Goal: Complete application form: Complete application form

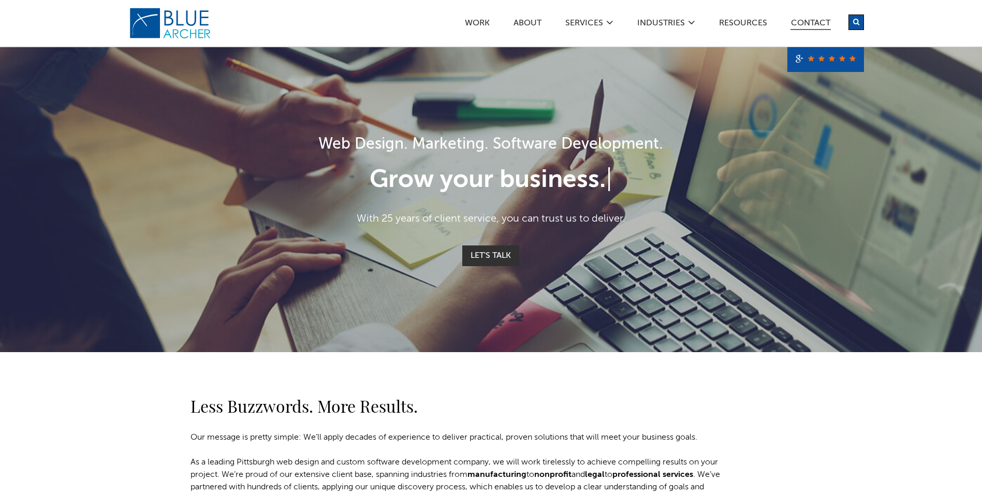
click at [809, 19] on link "Contact" at bounding box center [810, 24] width 40 height 11
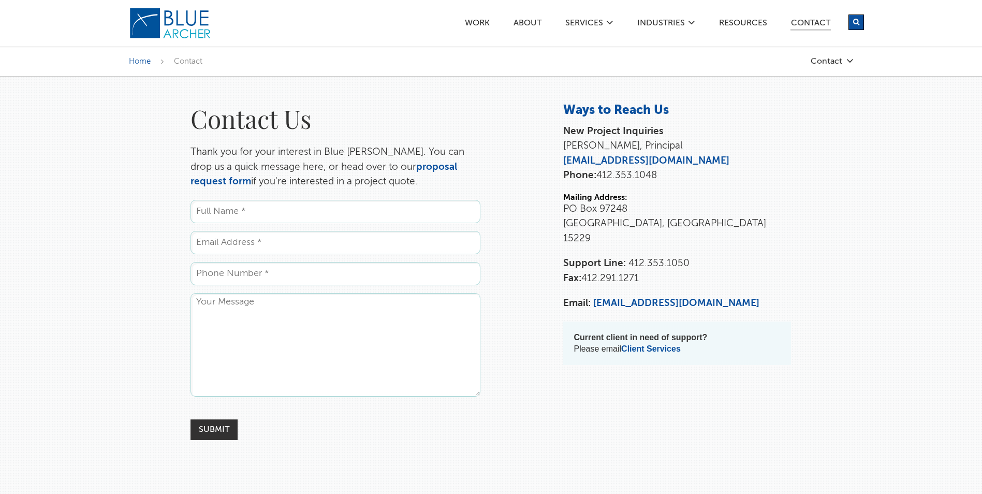
click at [261, 205] on input "Name *" at bounding box center [335, 211] width 290 height 23
type input "[PERSON_NAME]"
type input "[EMAIL_ADDRESS][DOMAIN_NAME]"
type input "7247661669"
drag, startPoint x: 292, startPoint y: 243, endPoint x: 146, endPoint y: 250, distance: 146.6
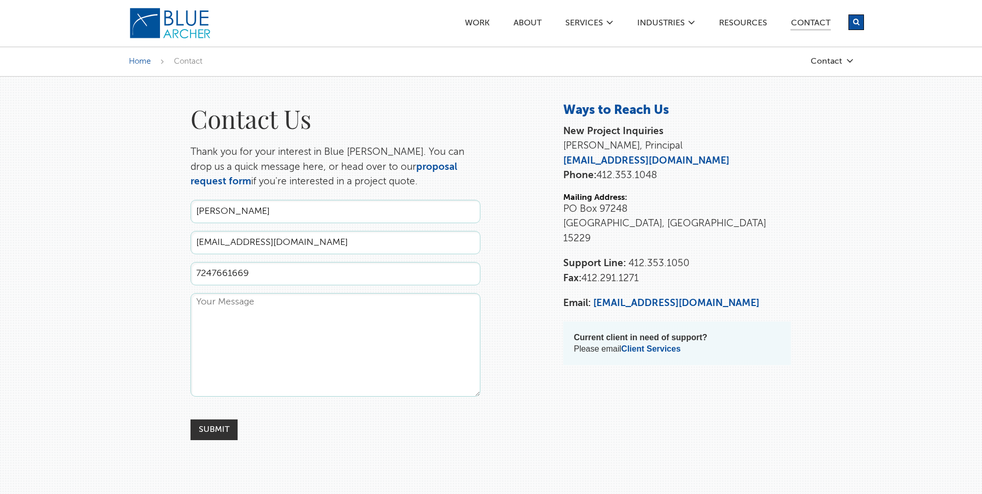
click at [146, 250] on div "Contact Us Thank you for your interest in Blue Archer. You can drop us a quick …" at bounding box center [490, 270] width 745 height 337
type input "amanda.borcz@harmonycastings.com"
type input "Amanda Borcz"
drag, startPoint x: 278, startPoint y: 274, endPoint x: 215, endPoint y: 276, distance: 63.7
click at [215, 276] on input "7247661669" at bounding box center [335, 273] width 290 height 23
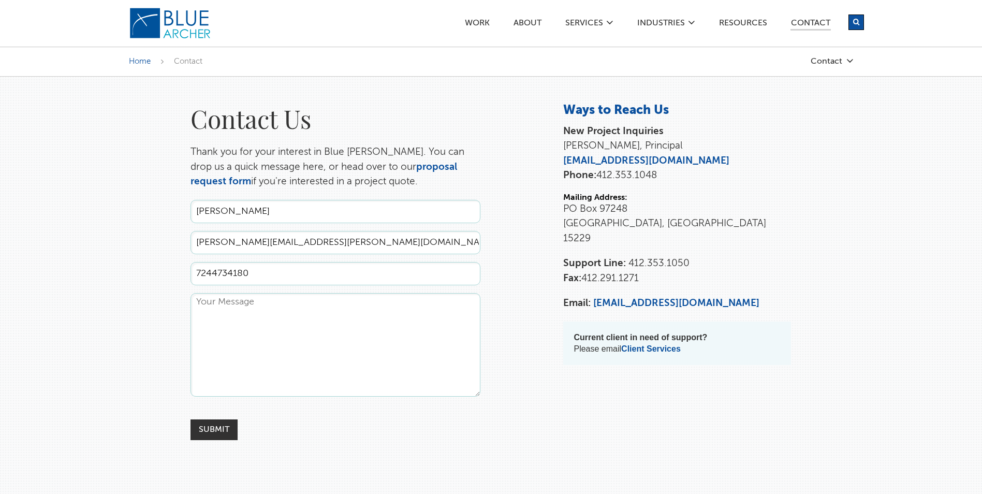
click at [203, 318] on textarea "Comments" at bounding box center [335, 344] width 290 height 103
click at [211, 267] on input "7244734180" at bounding box center [335, 273] width 290 height 23
click at [232, 271] on input "724-4734180" at bounding box center [335, 273] width 290 height 23
type input "724-473-4180"
click at [254, 322] on textarea "Comments" at bounding box center [335, 344] width 290 height 103
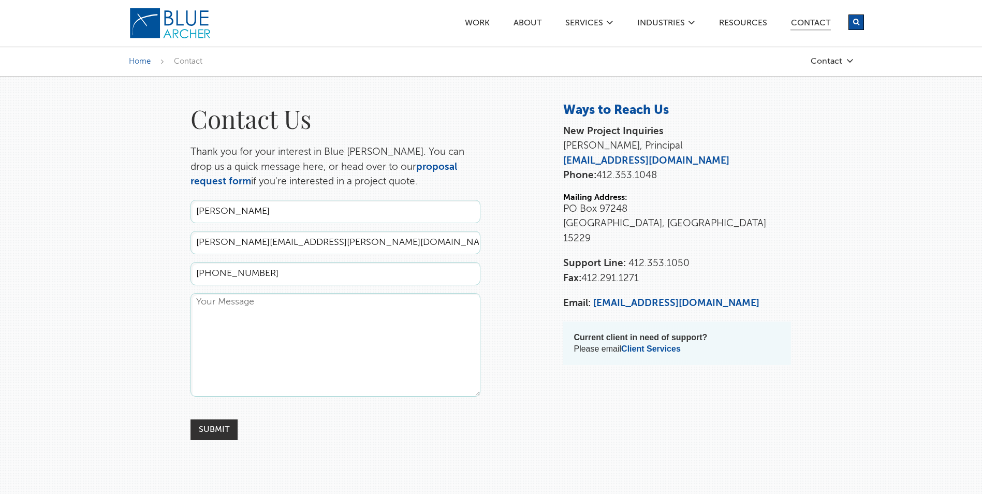
type textarea "W"
type textarea "I"
click at [304, 313] on textarea "Harmony Castings is looking to redo our website in 2026 and are starting to look" at bounding box center [335, 344] width 290 height 103
drag, startPoint x: 274, startPoint y: 303, endPoint x: 183, endPoint y: 302, distance: 90.6
click at [184, 302] on div "Contact Us Thank you for your interest in Blue Archer. You can drop us a quick …" at bounding box center [335, 270] width 310 height 337
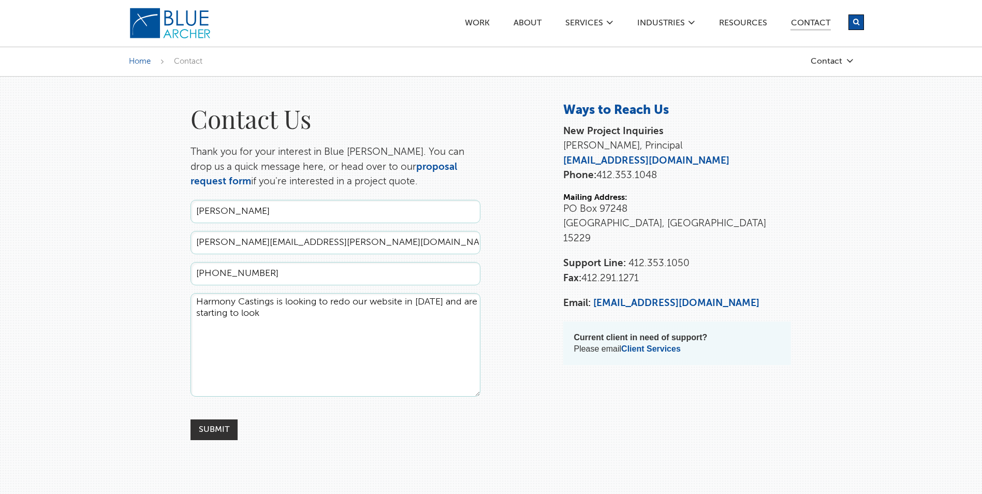
click at [197, 311] on textarea "Harmony Castings is looking to redo our website in 2026 and are starting to look" at bounding box center [335, 344] width 290 height 103
click at [278, 313] on textarea "Harmony Castings is looking to redo our website in 2026 and starting to look" at bounding box center [335, 344] width 290 height 103
type textarea "Harmony Castings is looking to redo our website in 2026 and starting to look in…"
click at [212, 440] on div "Contact Us Thank you for your interest in Blue Archer. You can drop us a quick …" at bounding box center [490, 271] width 745 height 389
click at [211, 431] on input "Submit" at bounding box center [213, 429] width 47 height 21
